Goal: Information Seeking & Learning: Check status

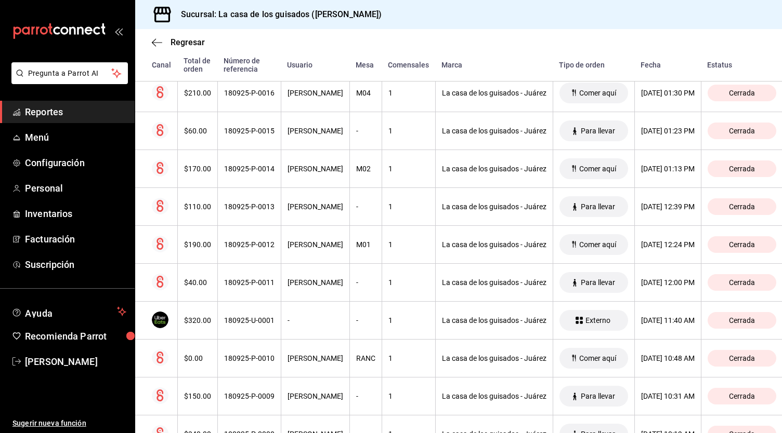
scroll to position [504, 0]
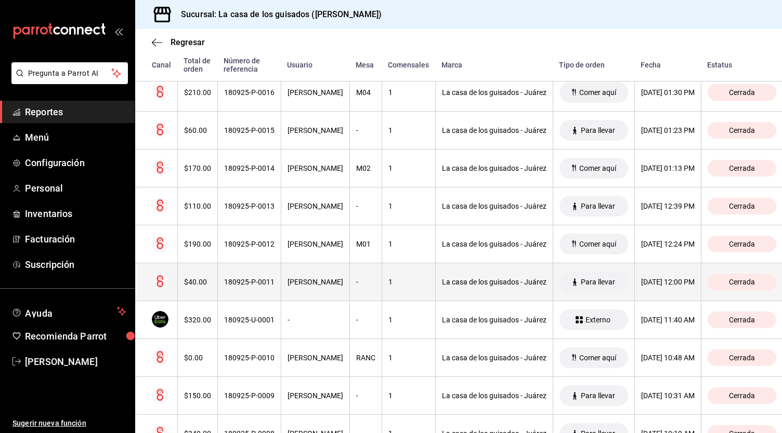
click at [407, 285] on th "1" at bounding box center [408, 283] width 54 height 38
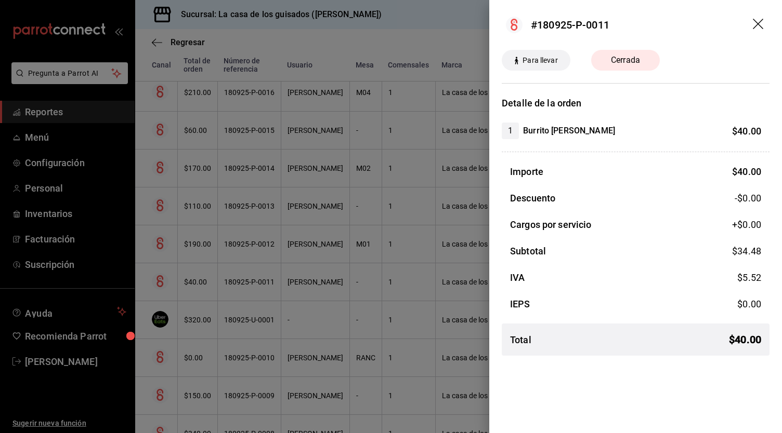
click at [407, 285] on div at bounding box center [391, 216] width 782 height 433
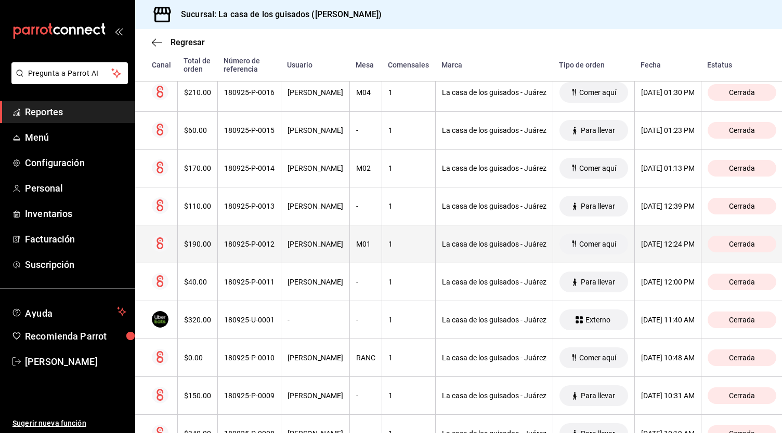
click at [399, 244] on div "1" at bounding box center [408, 244] width 41 height 8
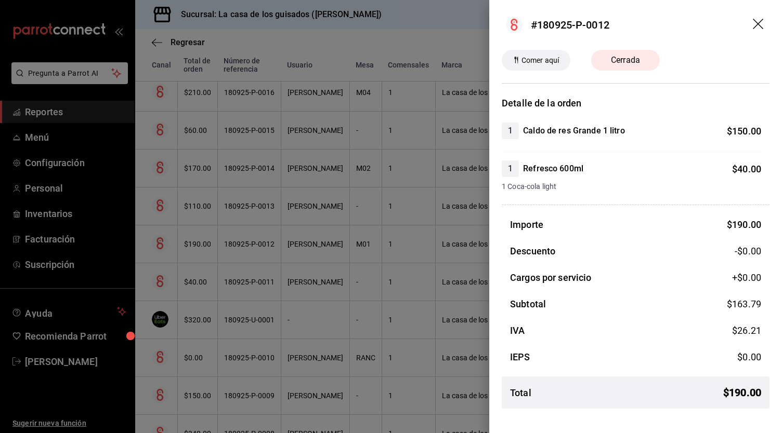
click at [399, 244] on div at bounding box center [391, 216] width 782 height 433
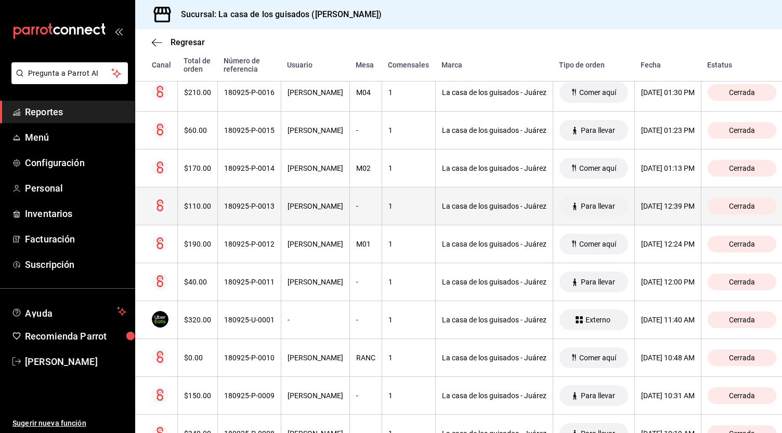
click at [402, 210] on th "1" at bounding box center [408, 207] width 54 height 38
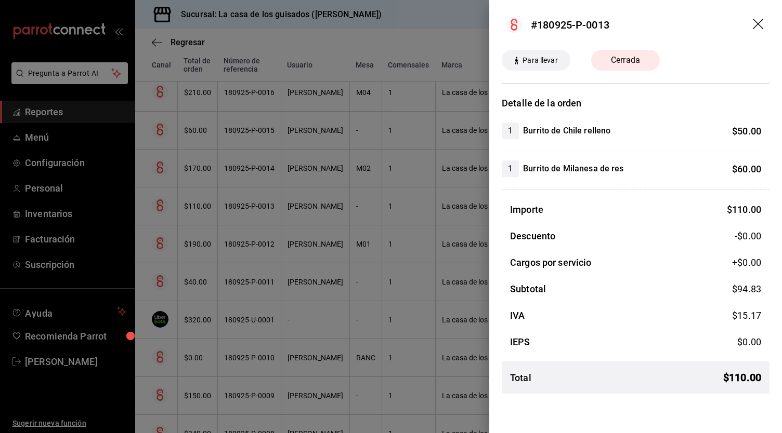
click at [379, 215] on div at bounding box center [391, 216] width 782 height 433
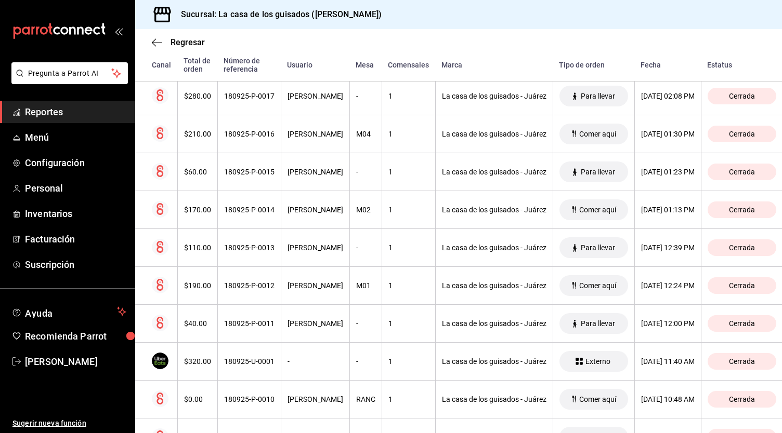
scroll to position [462, 0]
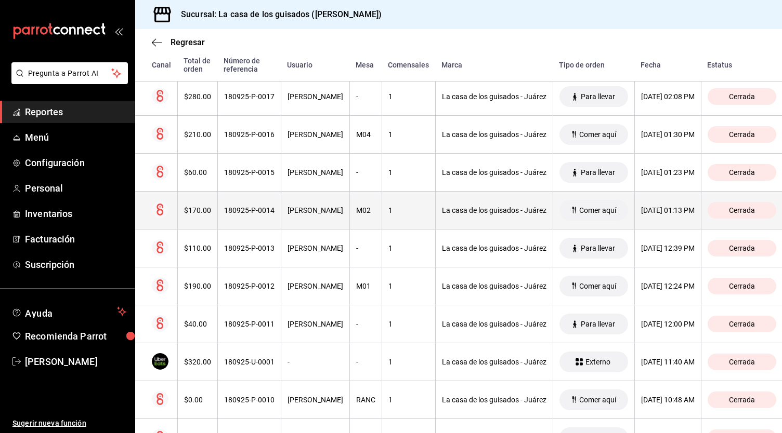
click at [362, 213] on div "M02" at bounding box center [365, 210] width 19 height 8
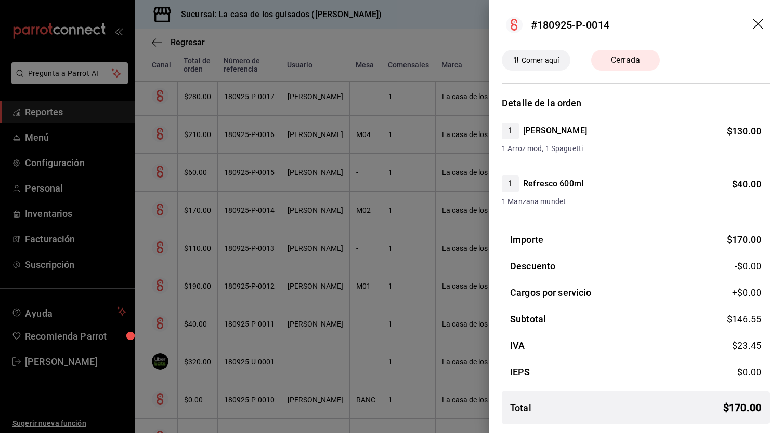
click at [362, 213] on div at bounding box center [391, 216] width 782 height 433
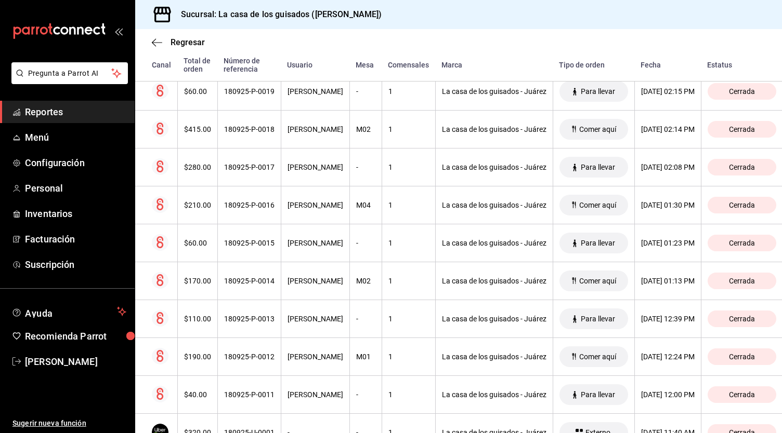
scroll to position [388, 0]
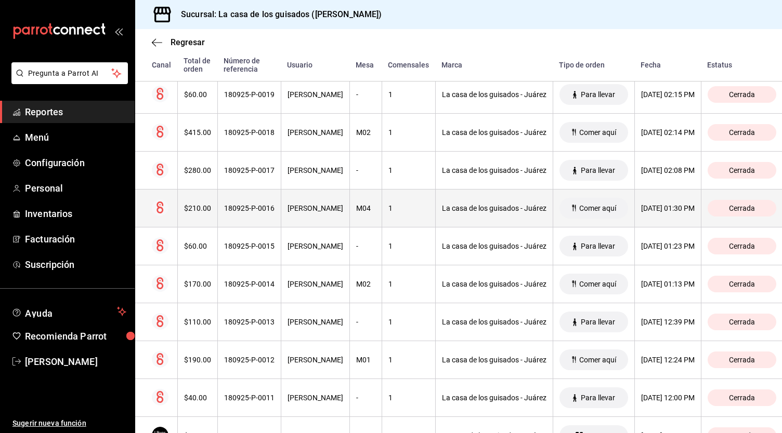
click at [418, 217] on th "1" at bounding box center [408, 209] width 54 height 38
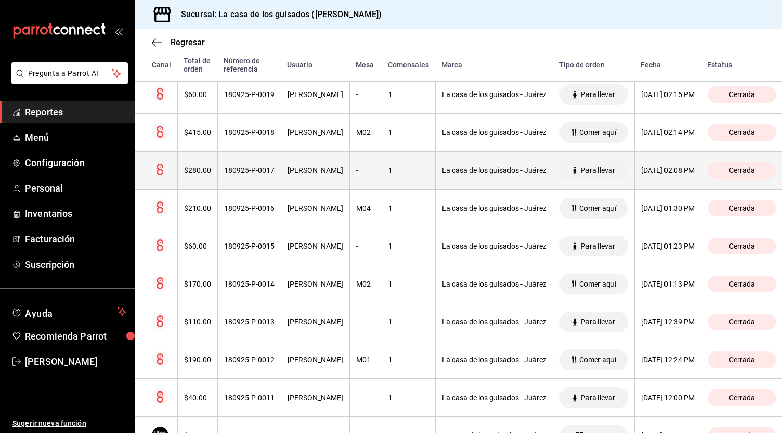
click at [436, 181] on th "La casa de los guisados - Juárez" at bounding box center [493, 171] width 117 height 38
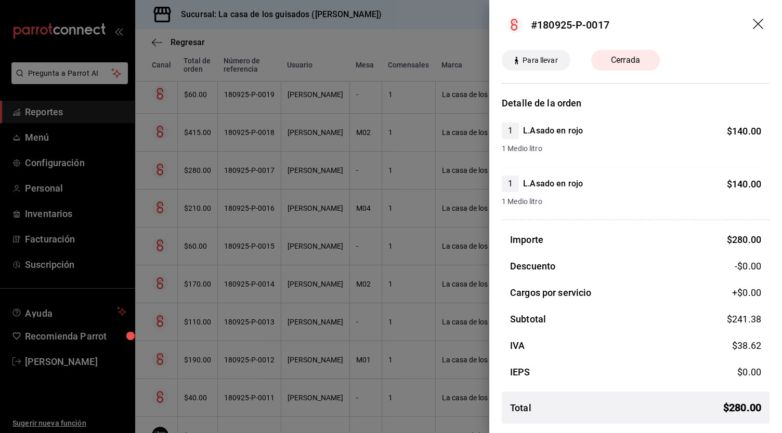
click at [404, 167] on div at bounding box center [391, 216] width 782 height 433
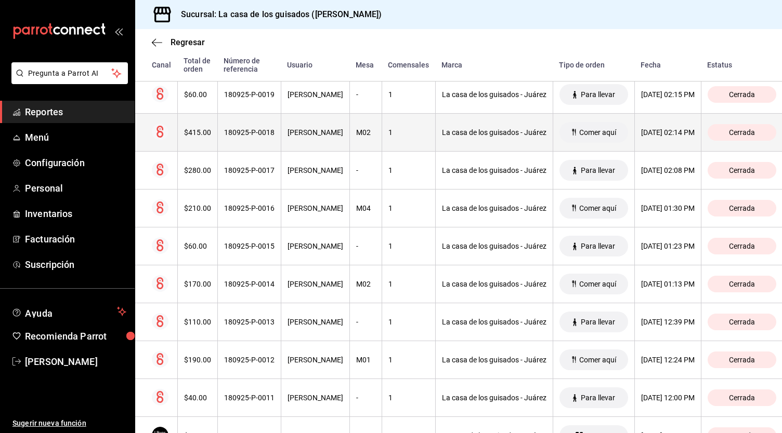
click at [403, 125] on th "1" at bounding box center [408, 133] width 54 height 38
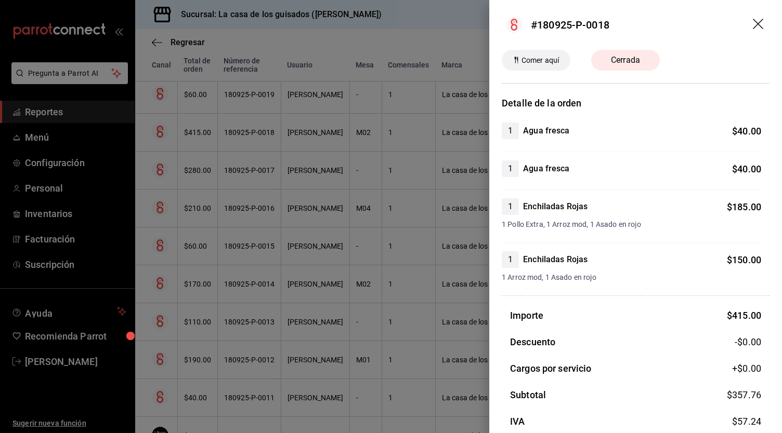
click at [402, 170] on div at bounding box center [391, 216] width 782 height 433
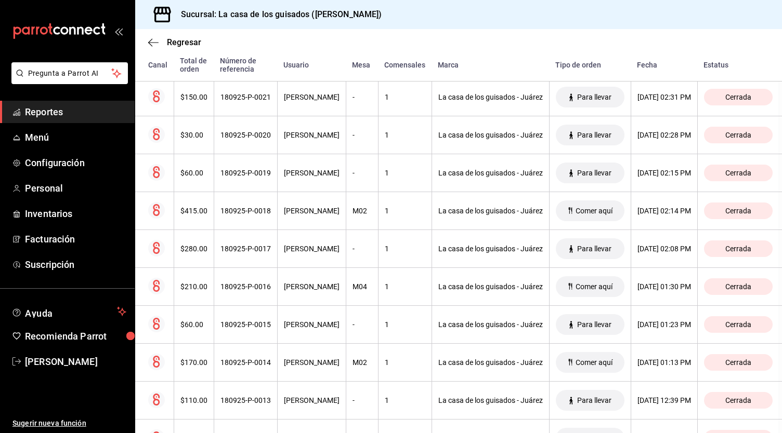
scroll to position [306, 3]
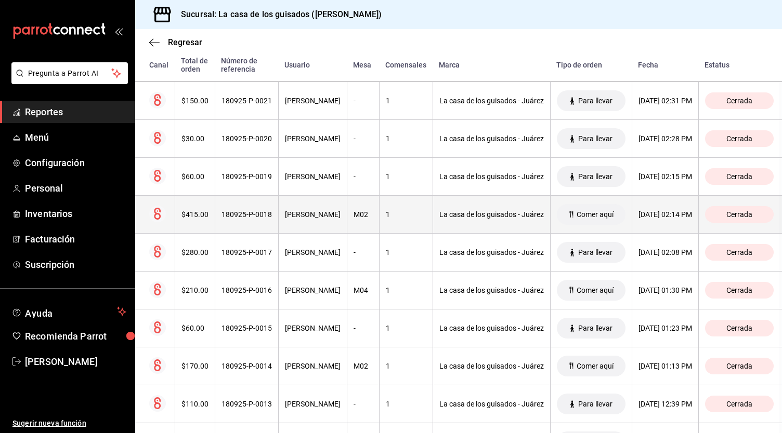
click at [411, 215] on div "1" at bounding box center [406, 214] width 41 height 8
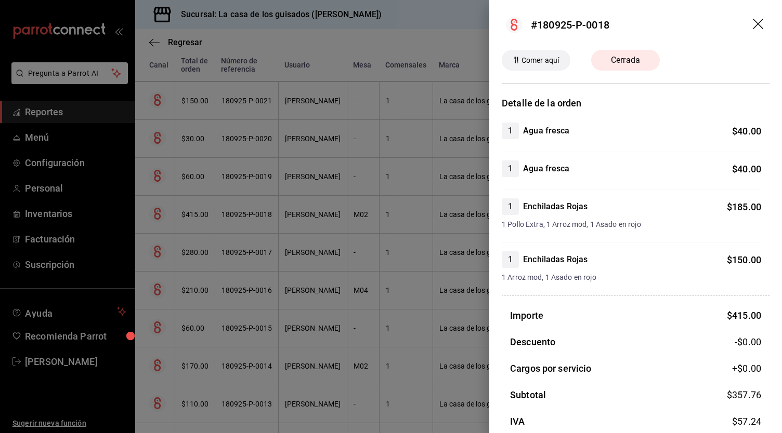
click at [361, 236] on div at bounding box center [391, 216] width 782 height 433
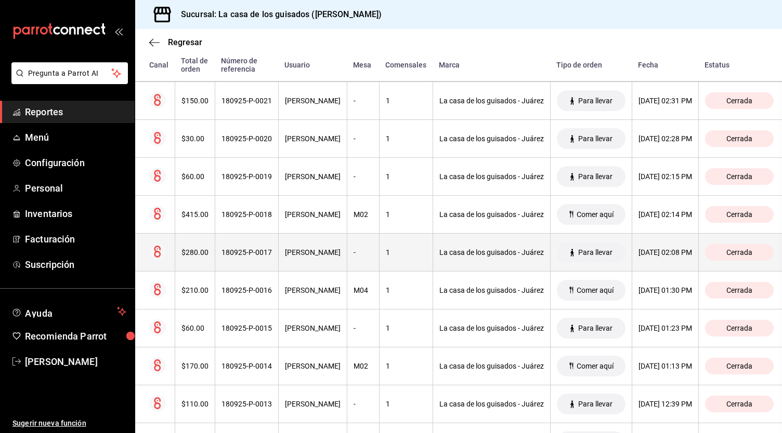
click at [361, 245] on th "-" at bounding box center [363, 253] width 32 height 38
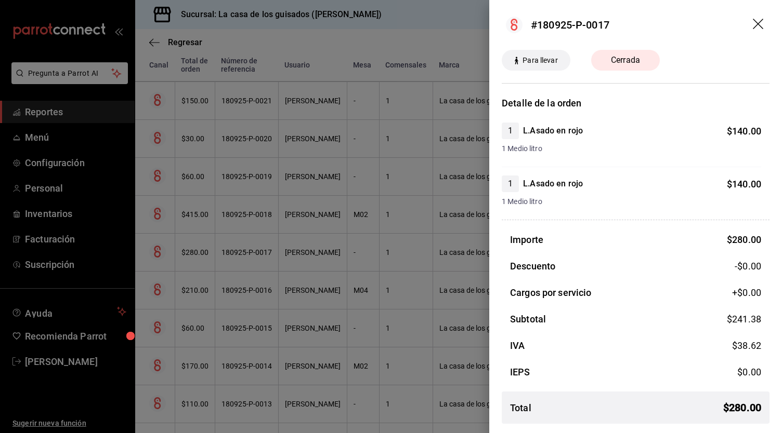
click at [361, 246] on div at bounding box center [391, 216] width 782 height 433
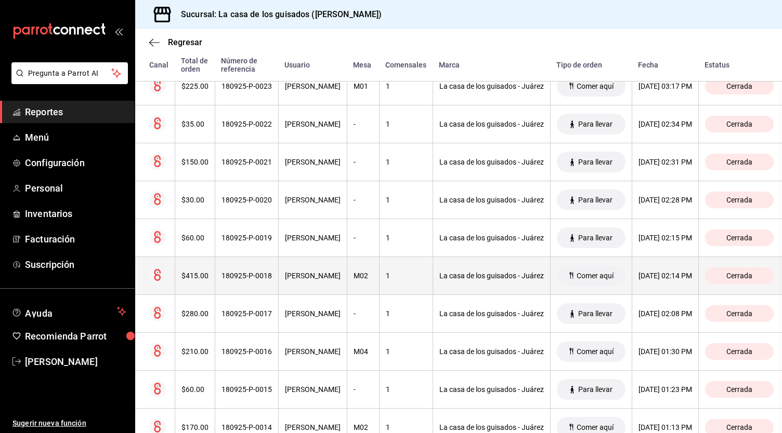
scroll to position [244, 3]
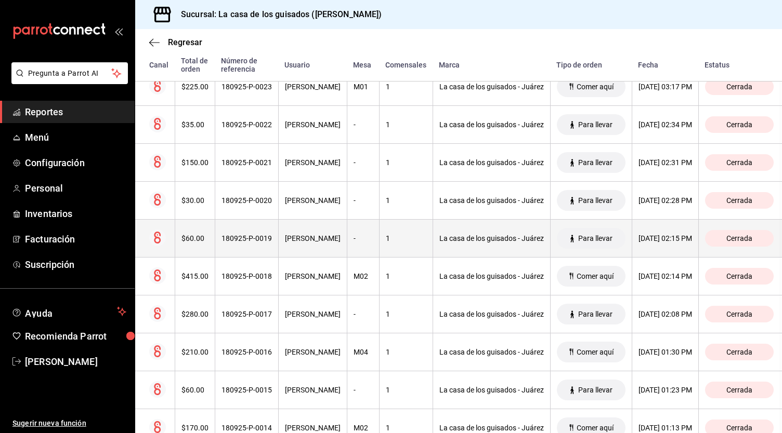
click at [409, 240] on div "1" at bounding box center [406, 238] width 41 height 8
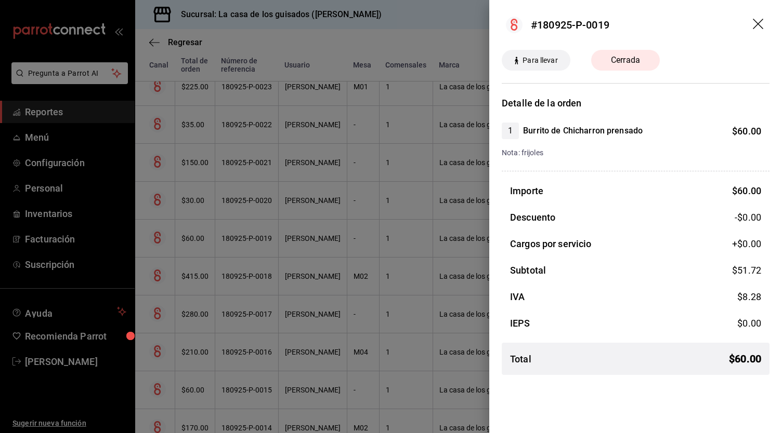
click at [409, 240] on div at bounding box center [391, 216] width 782 height 433
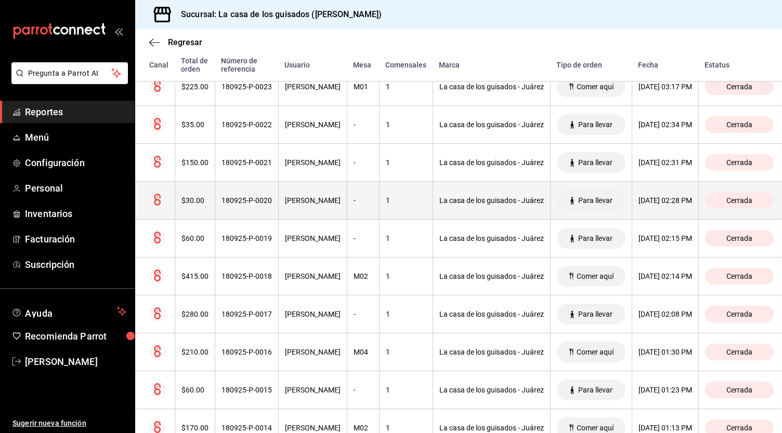
click at [415, 201] on div "1" at bounding box center [406, 200] width 41 height 8
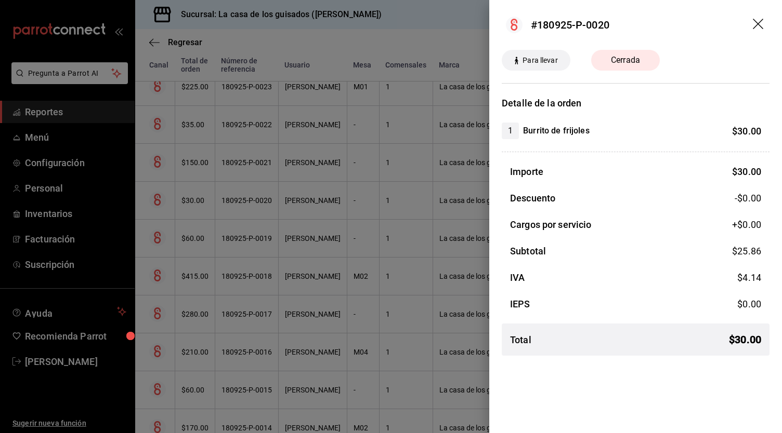
click at [415, 201] on div at bounding box center [391, 216] width 782 height 433
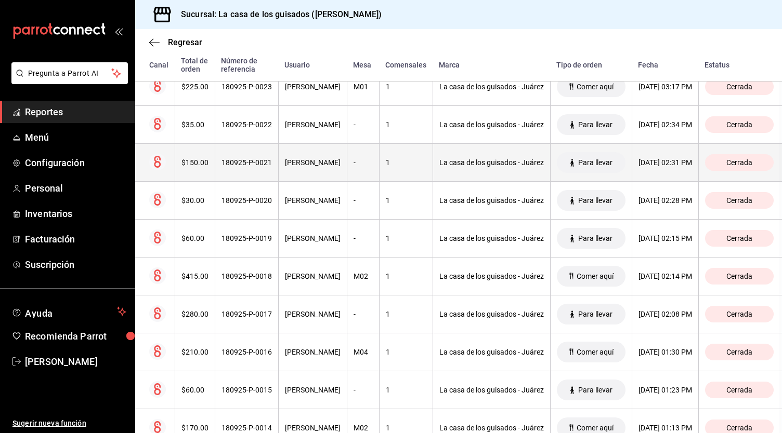
click at [353, 179] on th "-" at bounding box center [363, 163] width 32 height 38
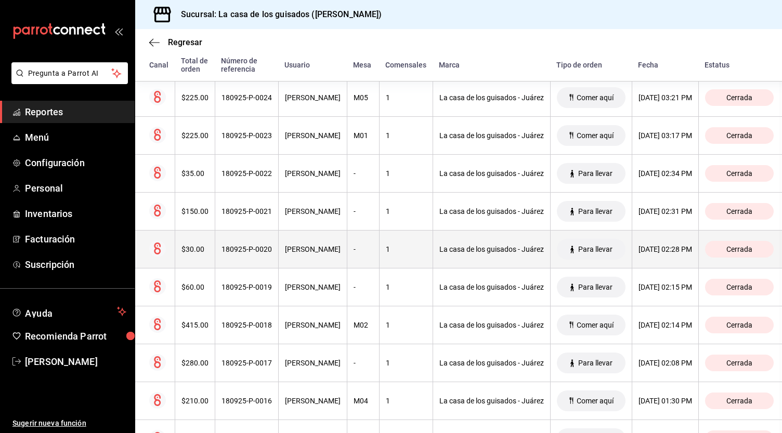
scroll to position [195, 3]
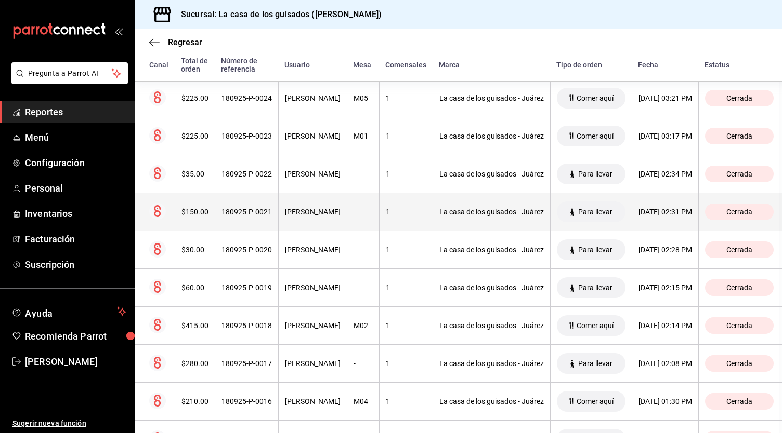
click at [362, 219] on th "-" at bounding box center [363, 212] width 32 height 38
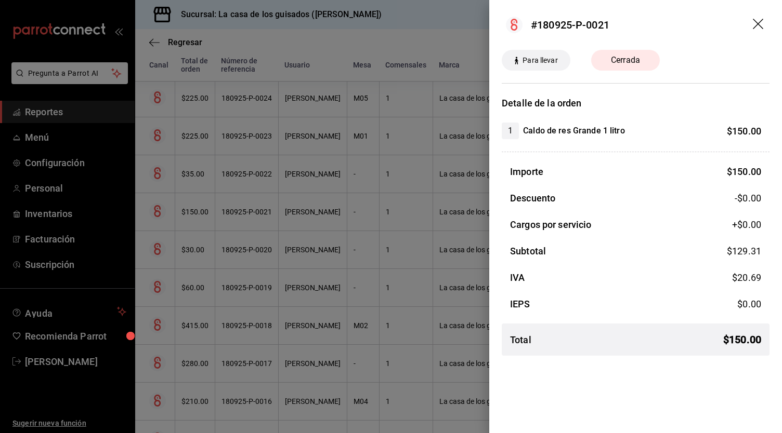
click at [371, 254] on div at bounding box center [391, 216] width 782 height 433
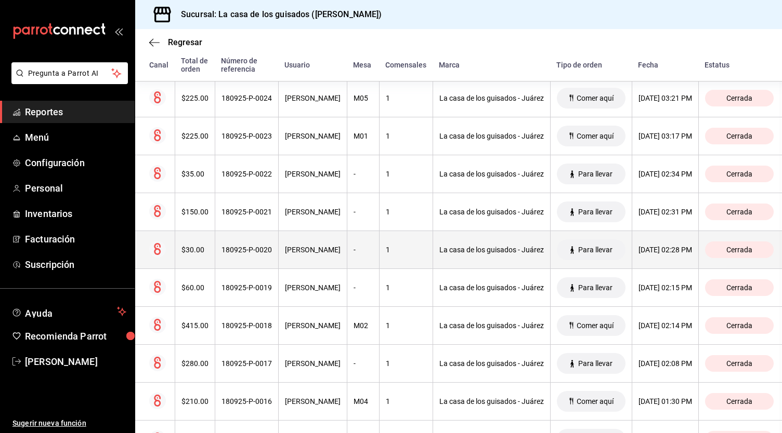
click at [364, 249] on div "-" at bounding box center [362, 250] width 19 height 8
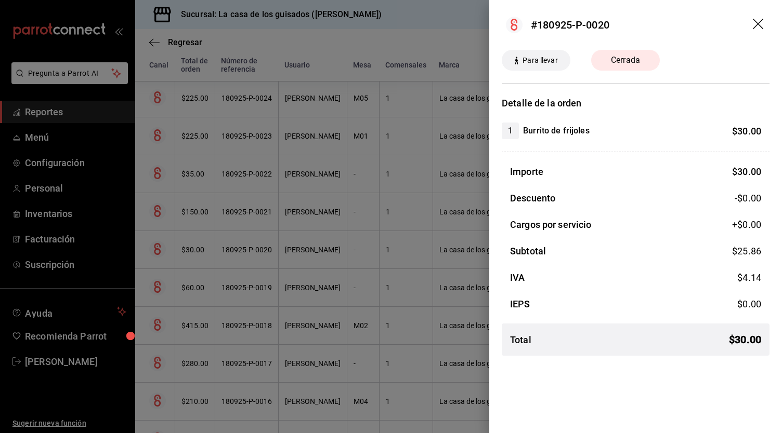
click at [361, 257] on div at bounding box center [391, 216] width 782 height 433
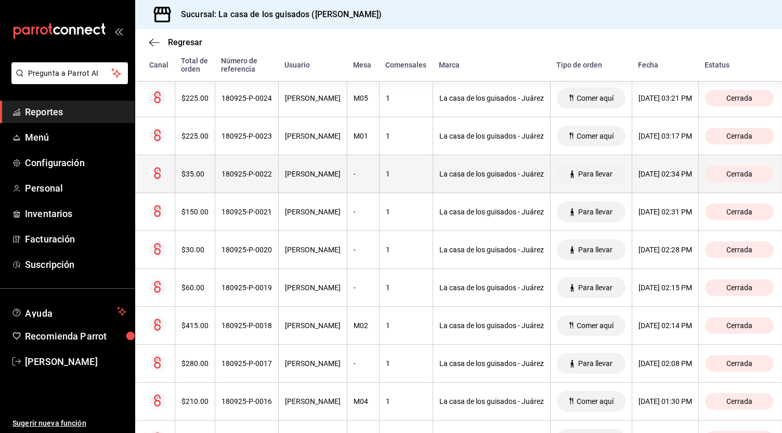
click at [403, 170] on div "1" at bounding box center [406, 174] width 41 height 8
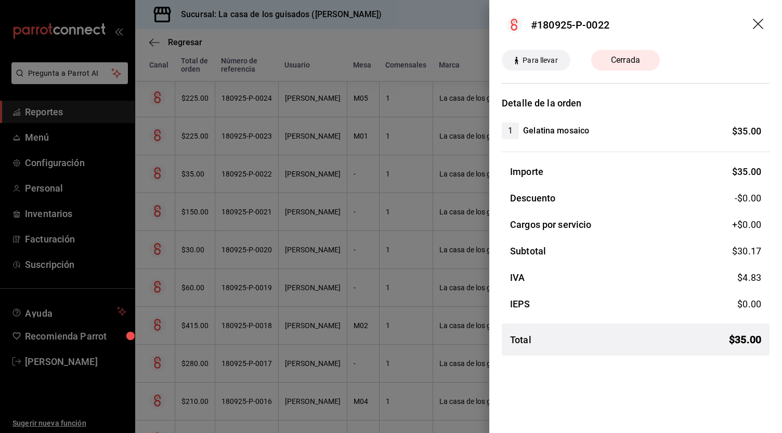
click at [407, 213] on div at bounding box center [391, 216] width 782 height 433
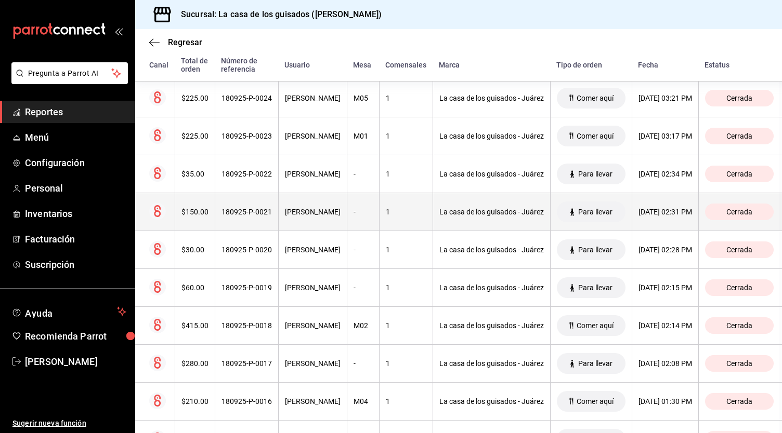
click at [406, 219] on th "1" at bounding box center [406, 212] width 54 height 38
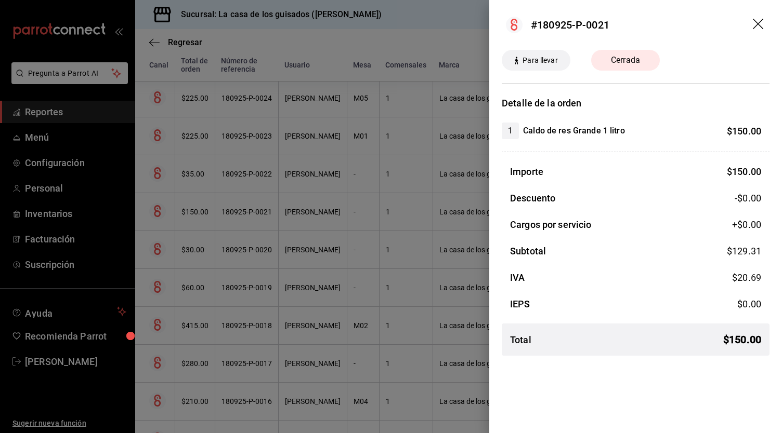
click at [406, 219] on div at bounding box center [391, 216] width 782 height 433
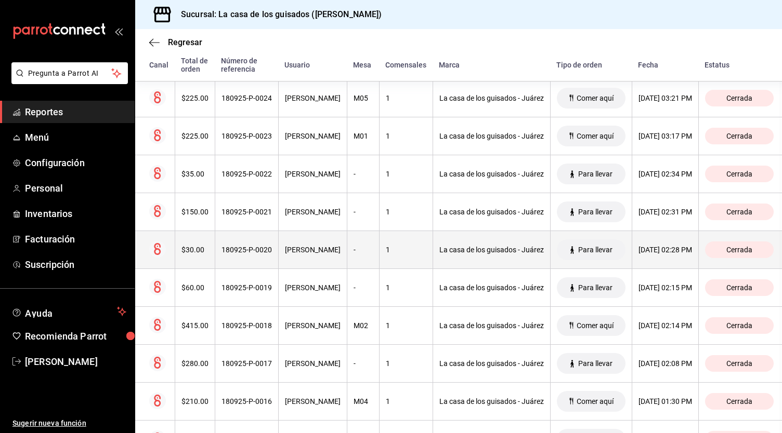
click at [408, 261] on th "1" at bounding box center [406, 250] width 54 height 38
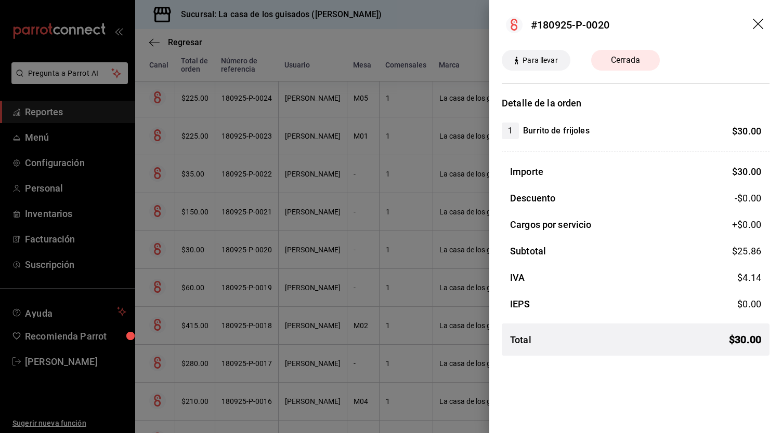
click at [405, 238] on div at bounding box center [391, 216] width 782 height 433
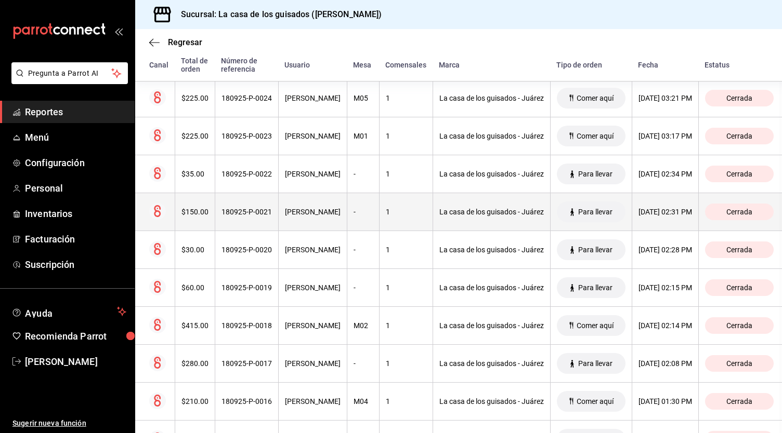
click at [406, 219] on th "1" at bounding box center [406, 212] width 54 height 38
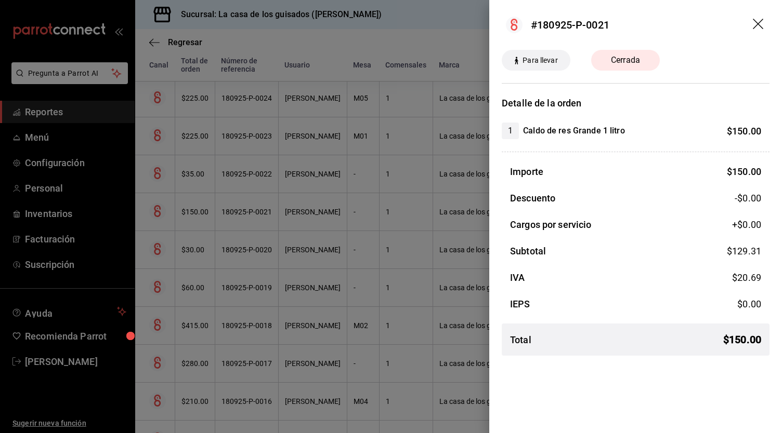
click at [399, 185] on div at bounding box center [391, 216] width 782 height 433
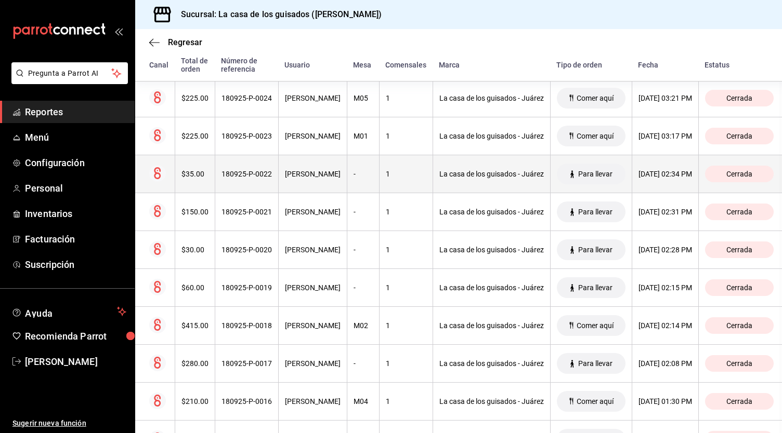
click at [399, 182] on th "1" at bounding box center [406, 174] width 54 height 38
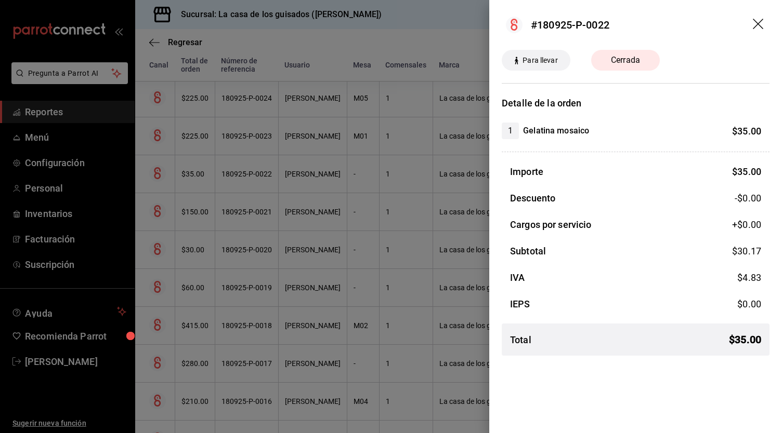
click at [399, 182] on div at bounding box center [391, 216] width 782 height 433
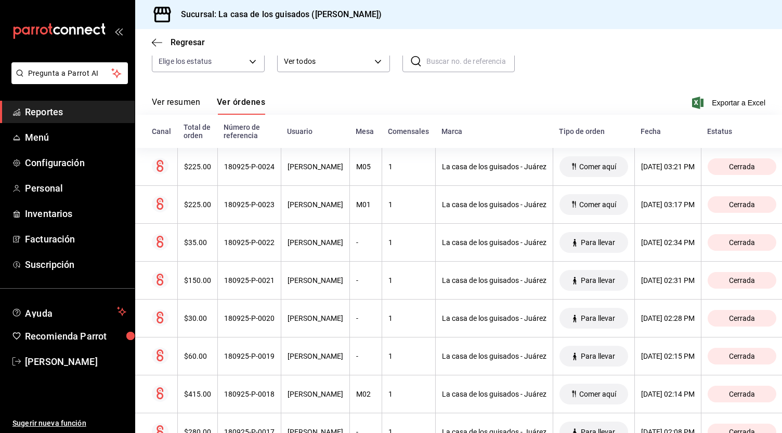
scroll to position [108, 0]
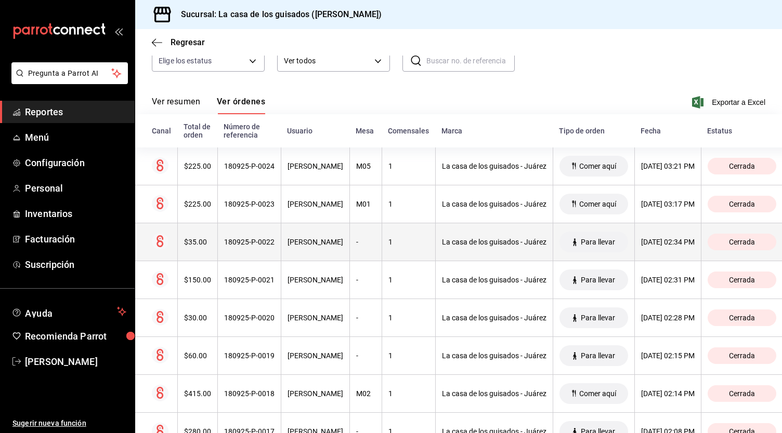
click at [401, 244] on div "1" at bounding box center [408, 242] width 41 height 8
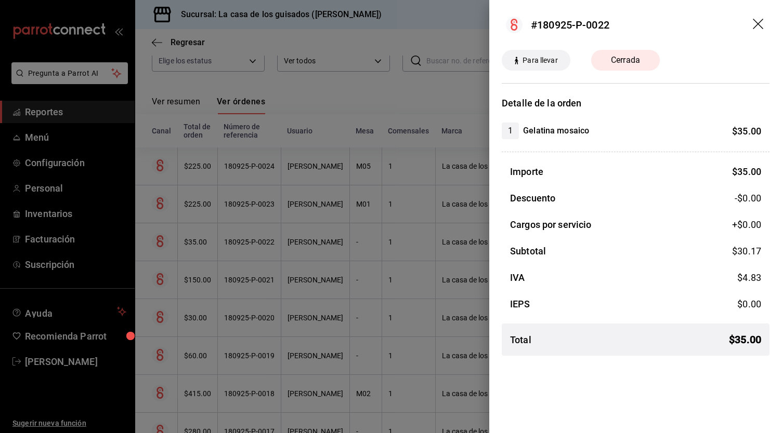
click at [401, 267] on div at bounding box center [391, 216] width 782 height 433
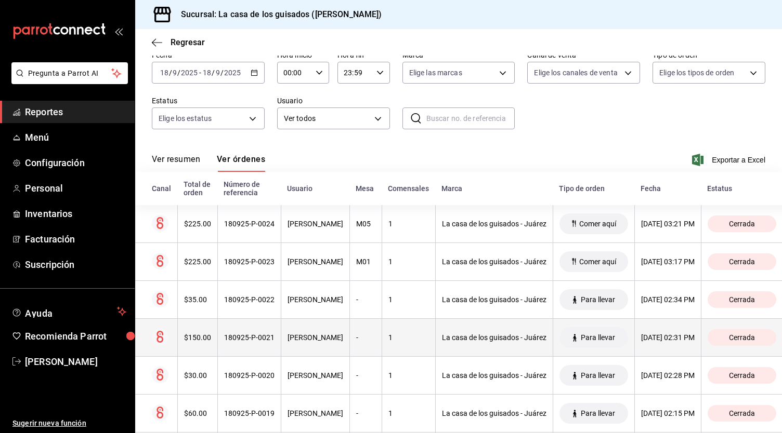
scroll to position [49, 0]
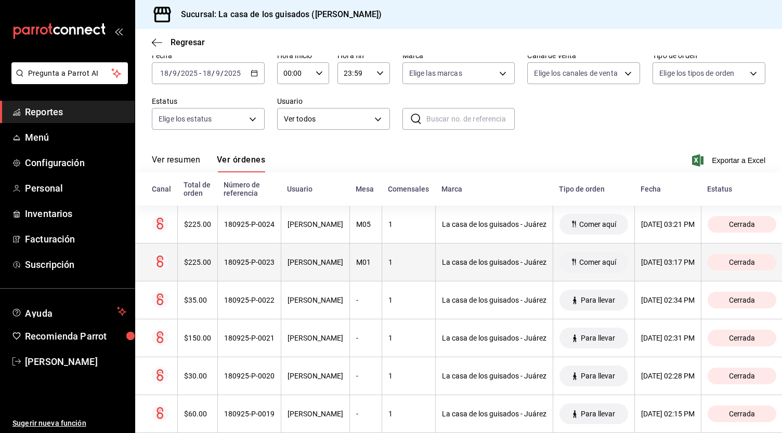
click at [405, 262] on div "1" at bounding box center [408, 262] width 41 height 8
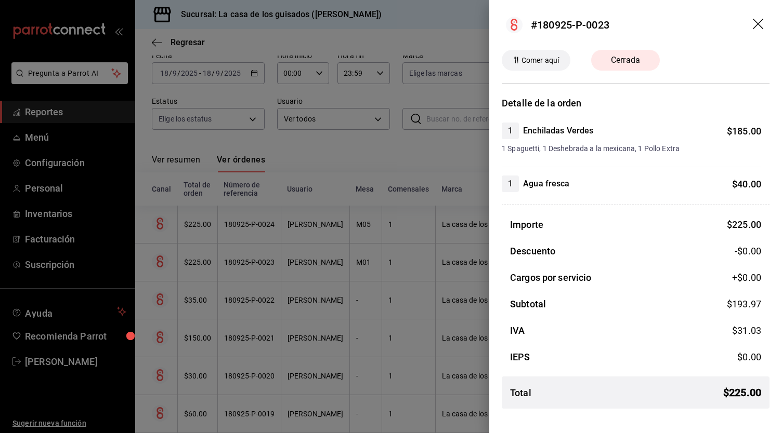
click at [405, 264] on div at bounding box center [391, 216] width 782 height 433
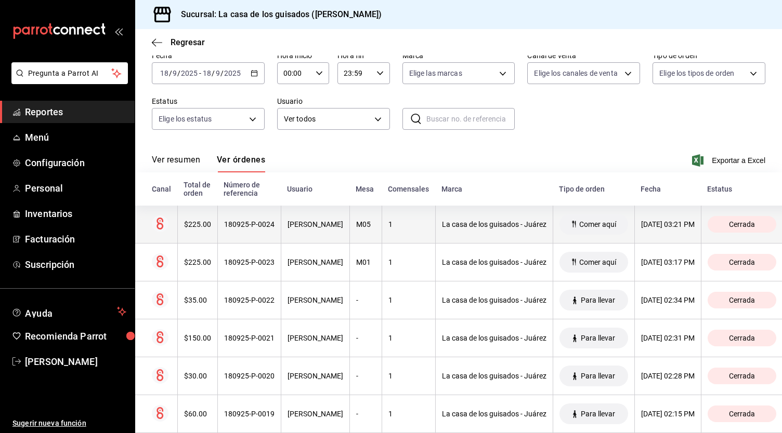
click at [411, 228] on div "1" at bounding box center [408, 224] width 41 height 8
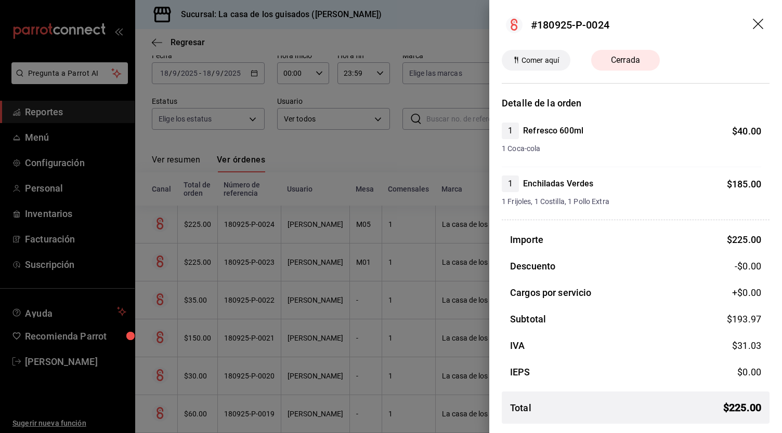
click at [413, 258] on div at bounding box center [391, 216] width 782 height 433
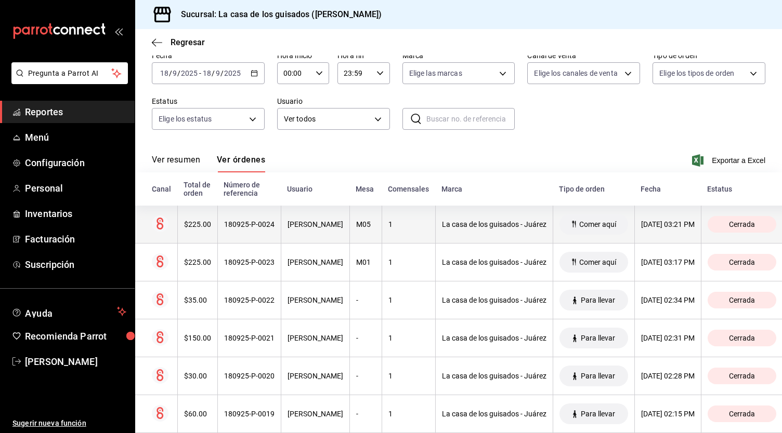
click at [413, 233] on th "1" at bounding box center [408, 225] width 54 height 38
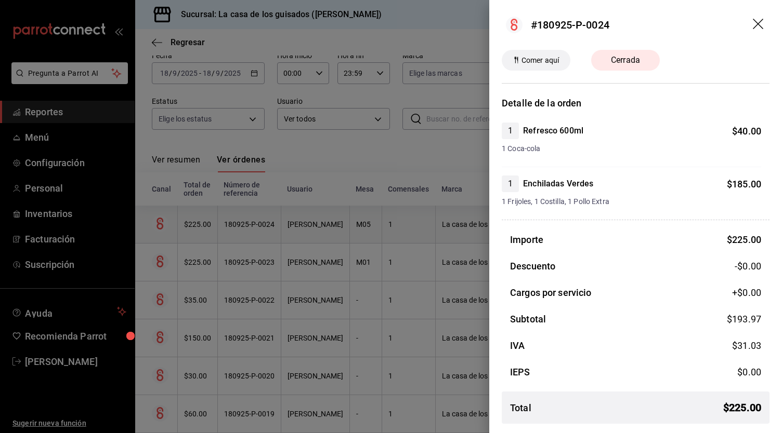
click at [413, 233] on div at bounding box center [391, 216] width 782 height 433
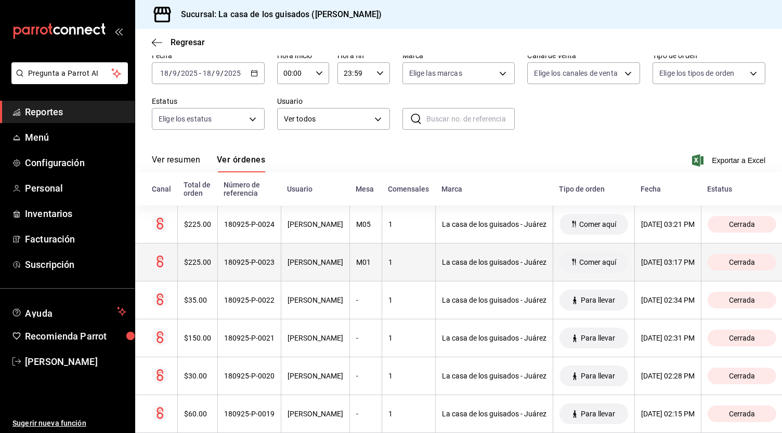
click at [412, 253] on th "1" at bounding box center [408, 263] width 54 height 38
